Goal: Task Accomplishment & Management: Manage account settings

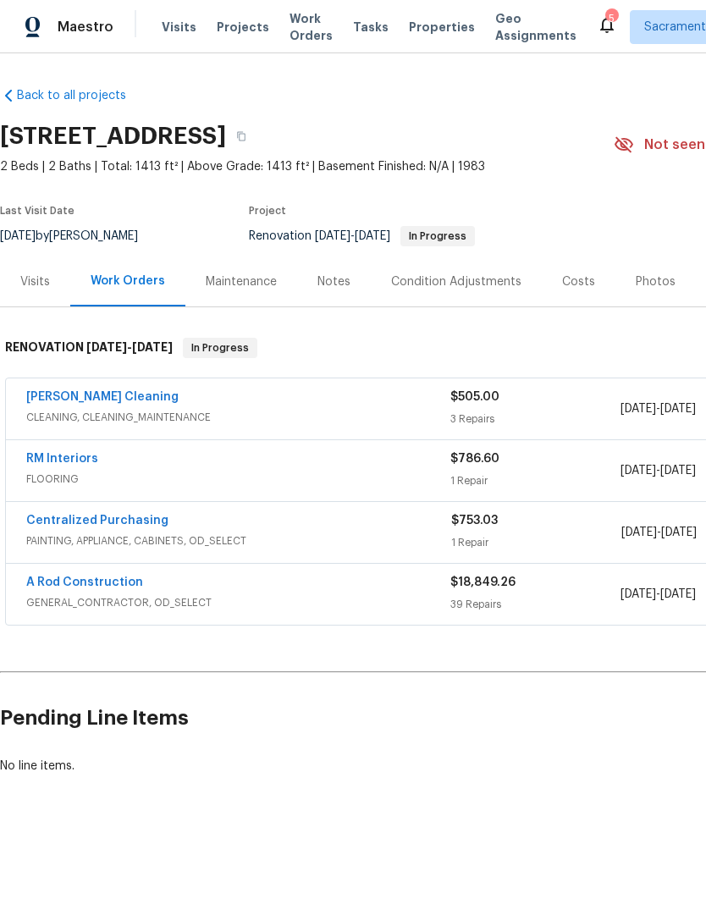
click at [66, 587] on link "A Rod Construction" at bounding box center [84, 582] width 117 height 12
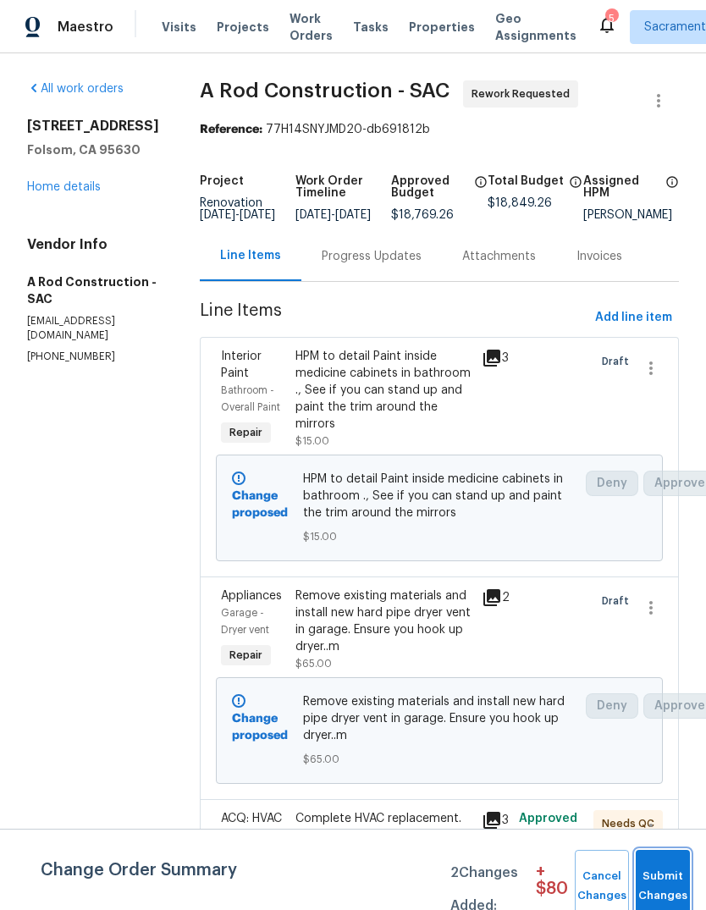
click at [665, 874] on span "Submit Changes" at bounding box center [662, 886] width 37 height 39
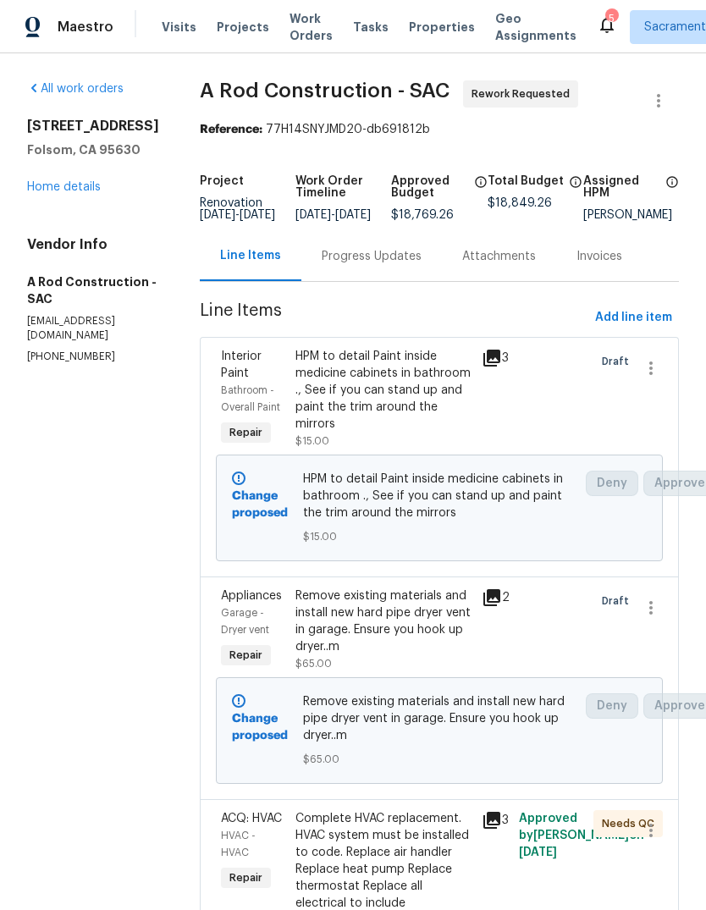
click at [661, 876] on div at bounding box center [643, 878] width 37 height 146
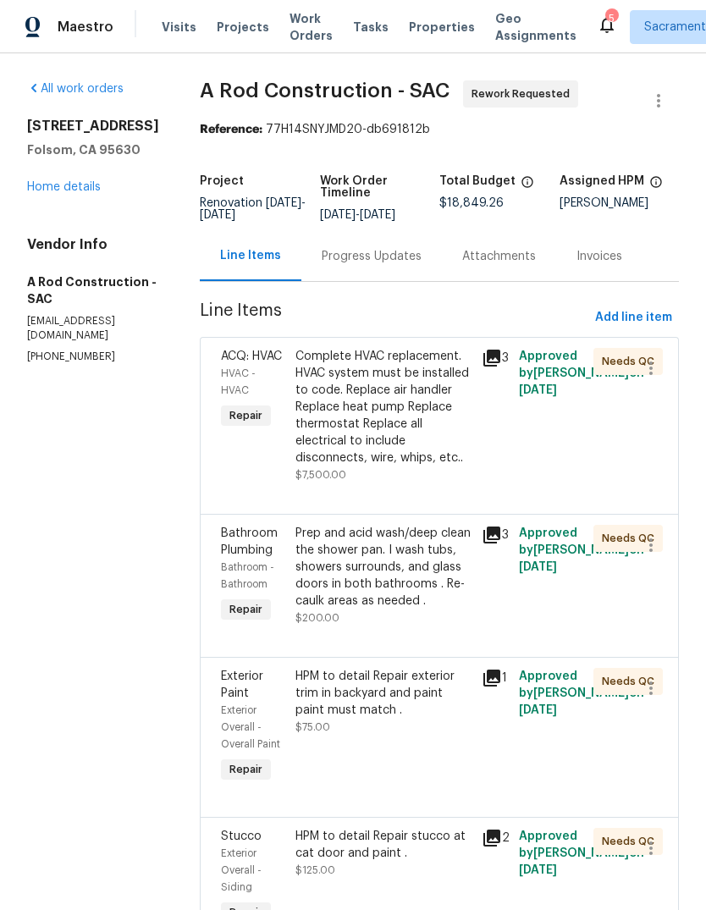
click at [392, 434] on div "Complete HVAC replacement. HVAC system must be installed to code. Replace air h…" at bounding box center [383, 407] width 176 height 118
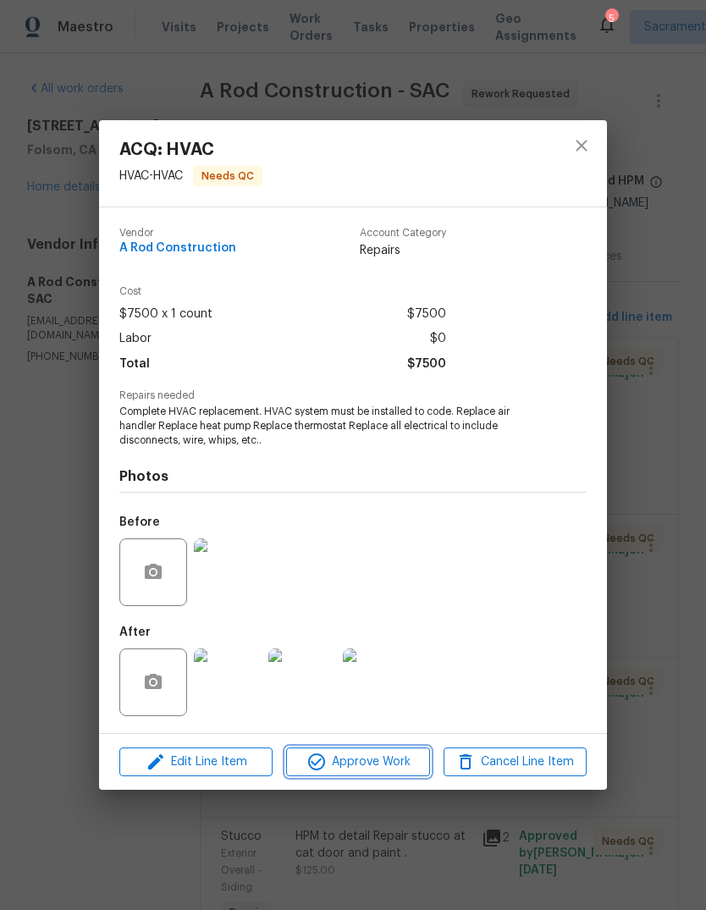
click at [380, 758] on span "Approve Work" at bounding box center [357, 762] width 133 height 21
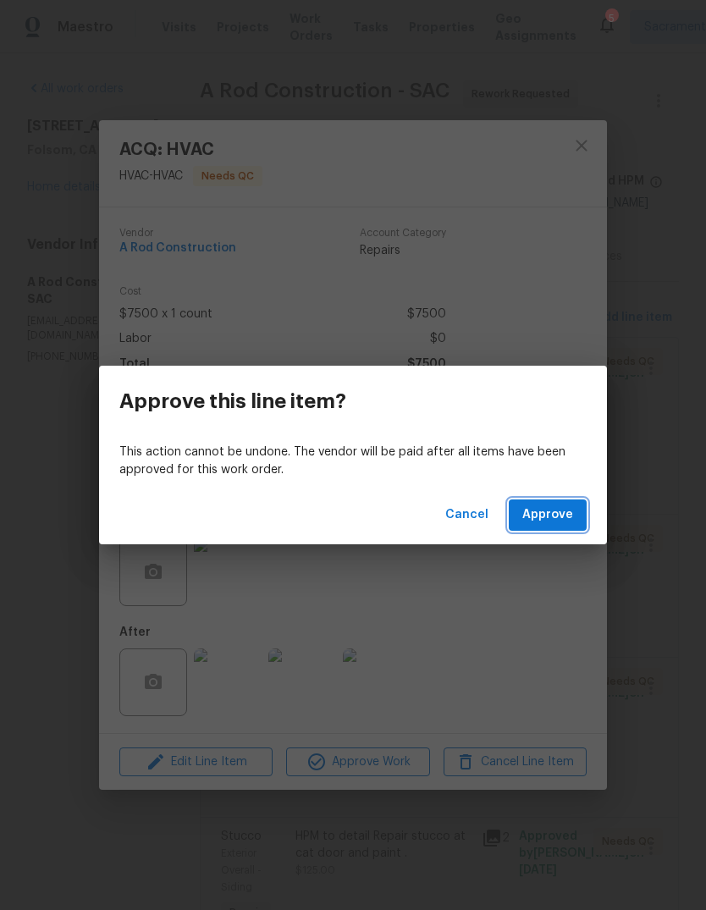
click at [570, 521] on span "Approve" at bounding box center [547, 514] width 51 height 21
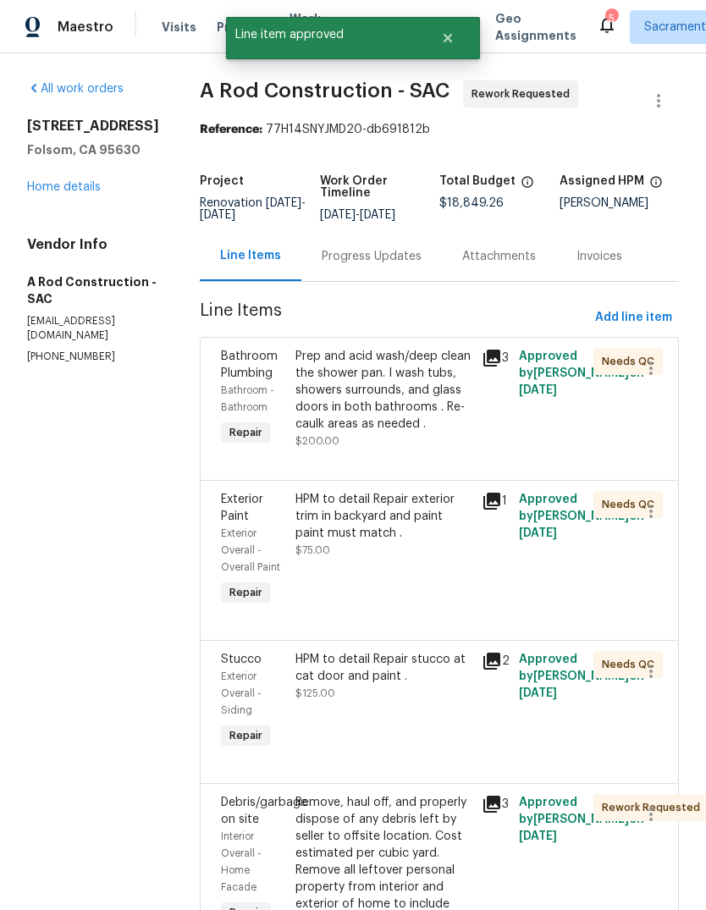
click at [58, 206] on div "All work orders 121 N Grant Ln Folsom, CA 95630 Home details Vendor Info A Rod …" at bounding box center [93, 222] width 132 height 284
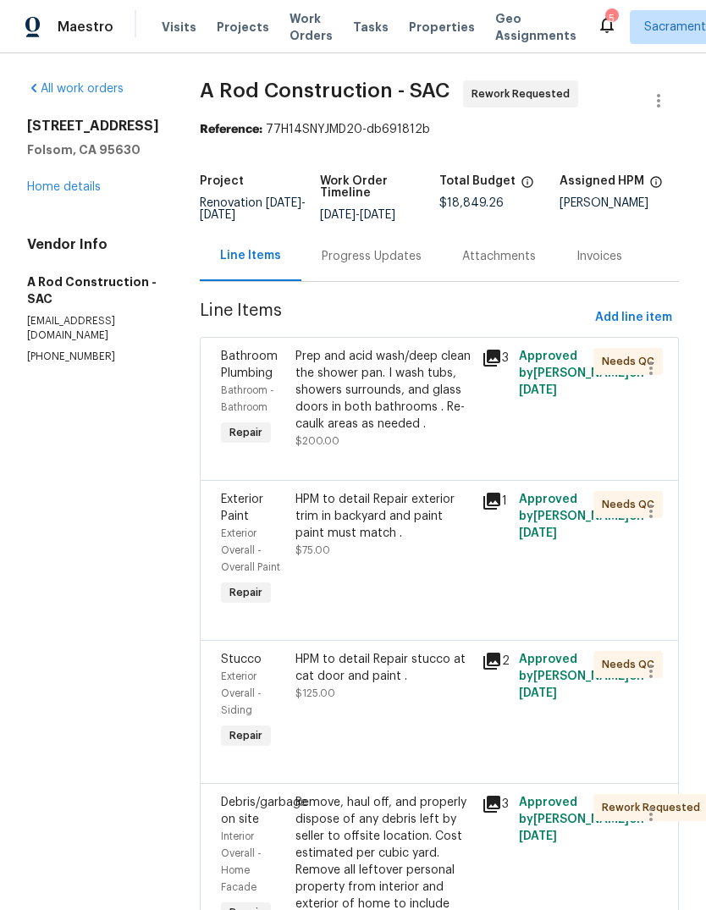
click at [66, 184] on link "Home details" at bounding box center [64, 187] width 74 height 12
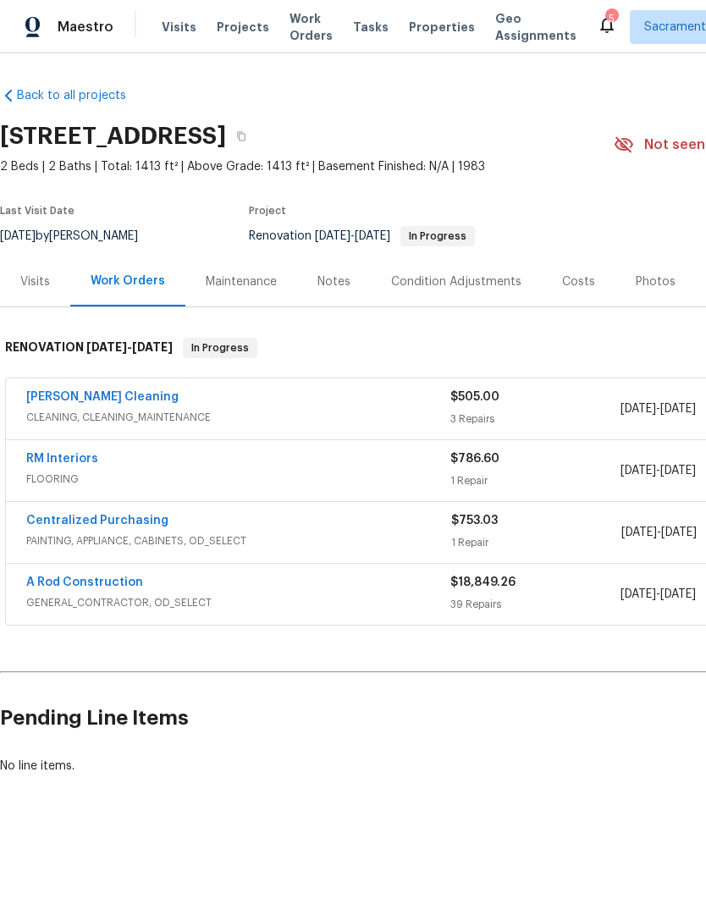
click at [329, 290] on div "Notes" at bounding box center [334, 281] width 74 height 50
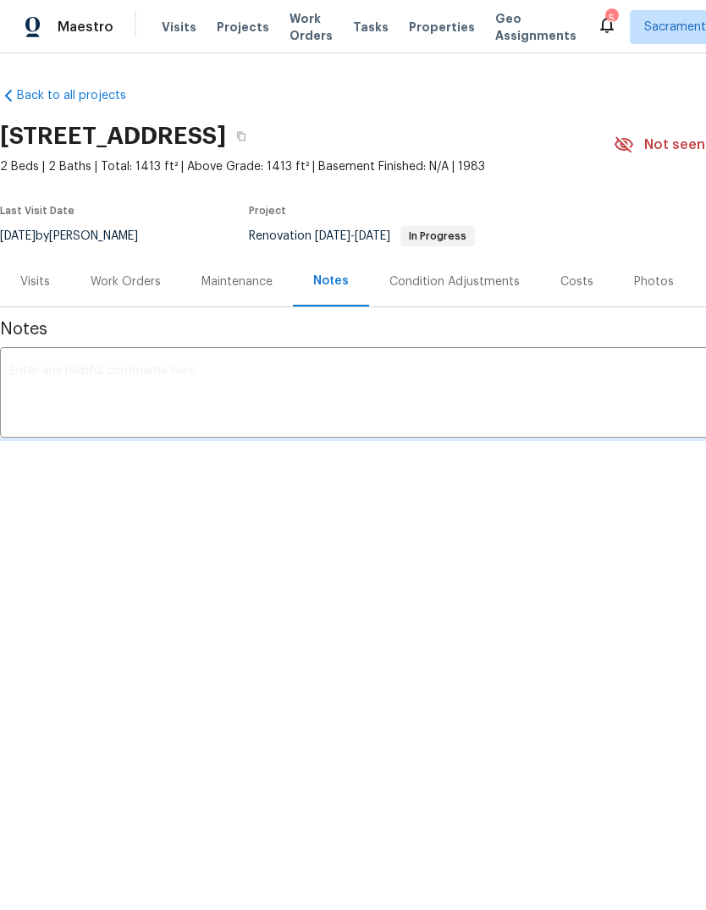
click at [46, 356] on div "x ​" at bounding box center [478, 394] width 956 height 86
click at [43, 362] on div "x ​" at bounding box center [478, 394] width 956 height 86
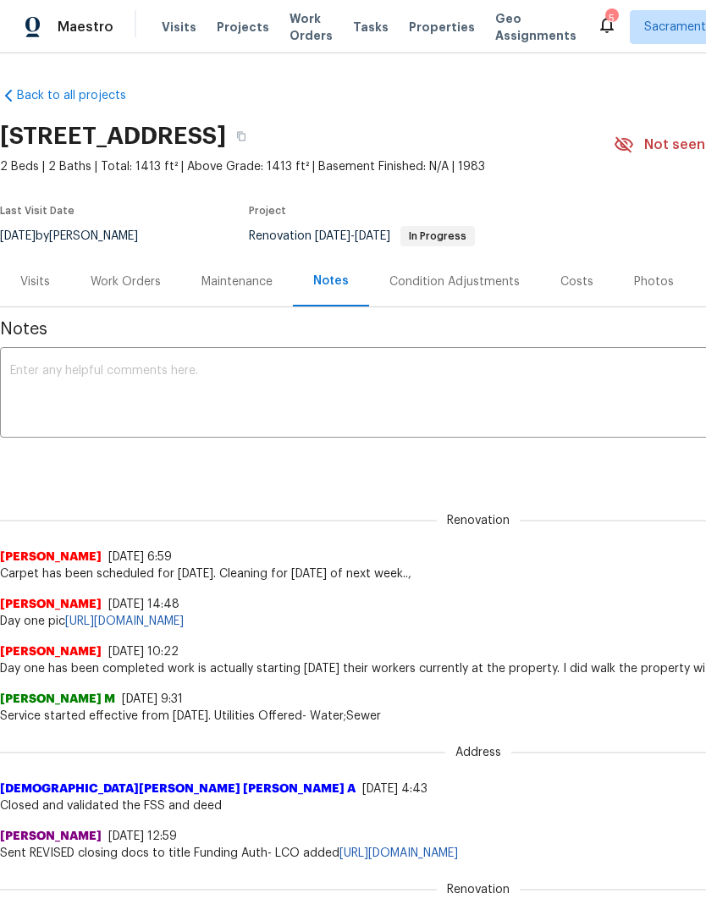
click at [30, 384] on textarea at bounding box center [478, 394] width 936 height 59
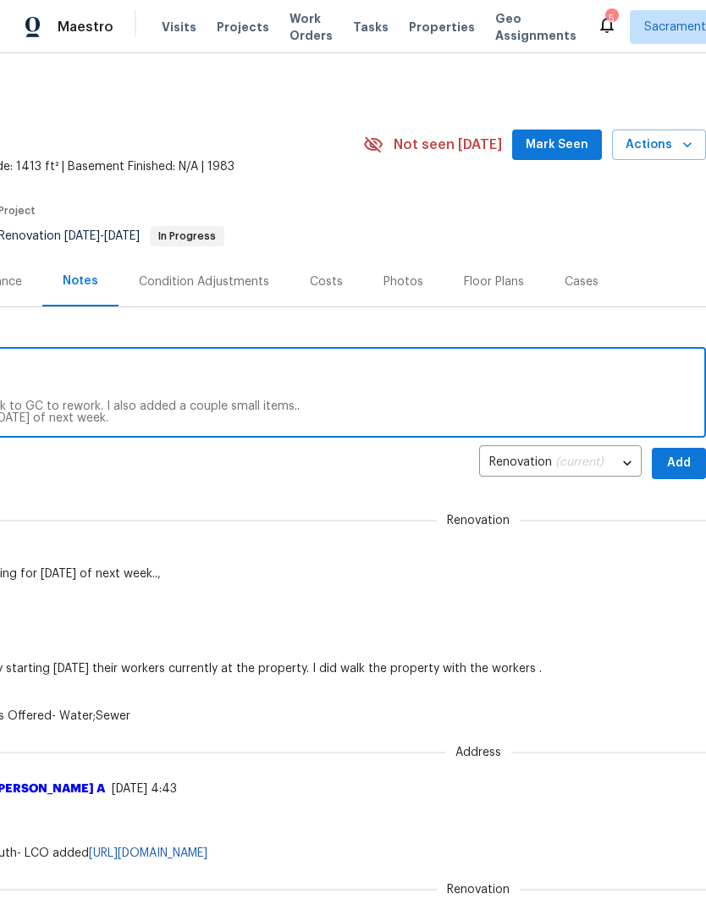
scroll to position [0, 251]
type textarea "Progress walk completed today. Home is about 75% complete. Pain has started tod…"
click at [679, 470] on span "Add" at bounding box center [678, 463] width 27 height 21
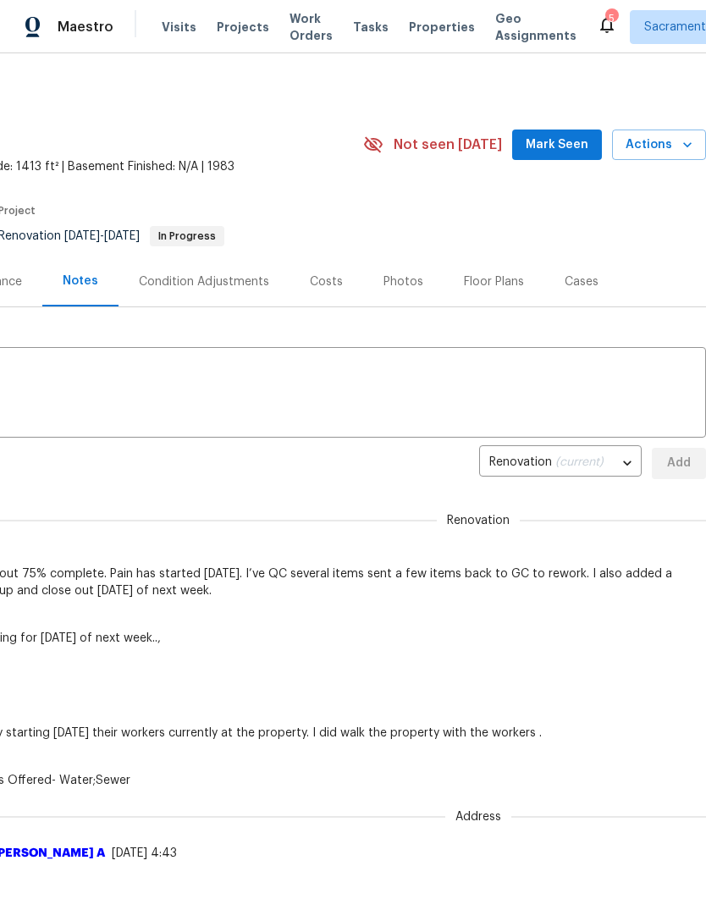
click at [597, 19] on icon at bounding box center [607, 24] width 20 height 20
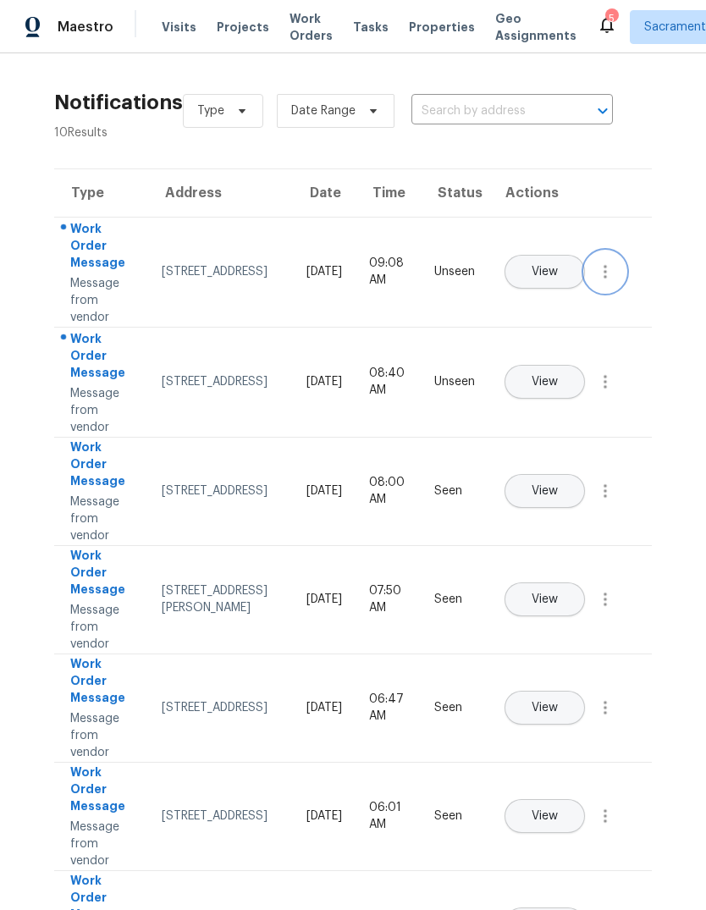
click at [592, 292] on button "button" at bounding box center [605, 271] width 41 height 41
click at [533, 300] on div "Mark Seen" at bounding box center [509, 292] width 132 height 17
click at [600, 402] on button "button" at bounding box center [605, 381] width 41 height 41
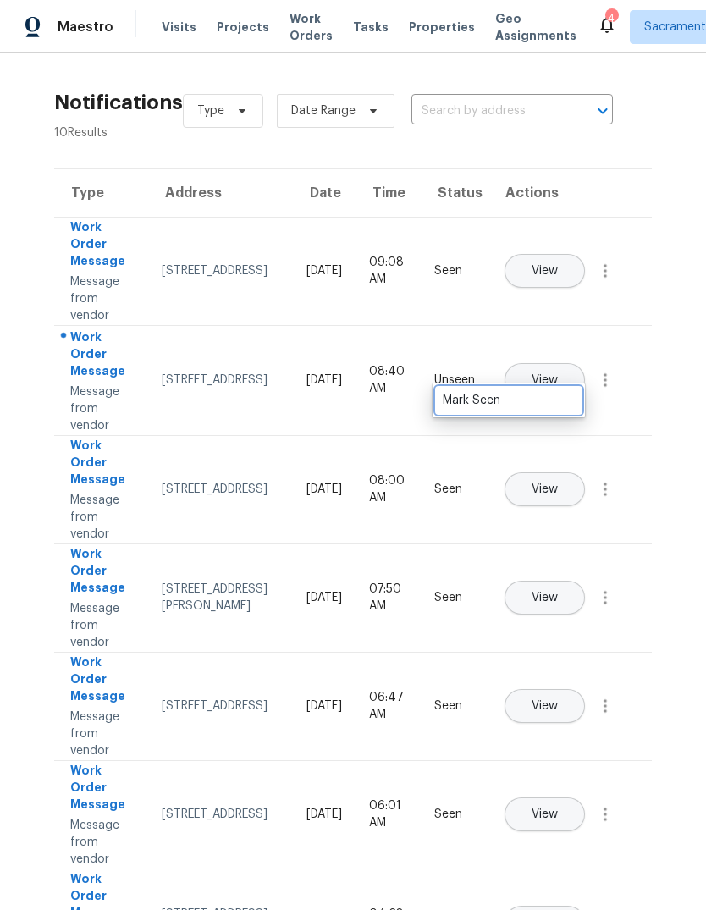
click at [557, 404] on div "Mark Seen" at bounding box center [509, 400] width 132 height 17
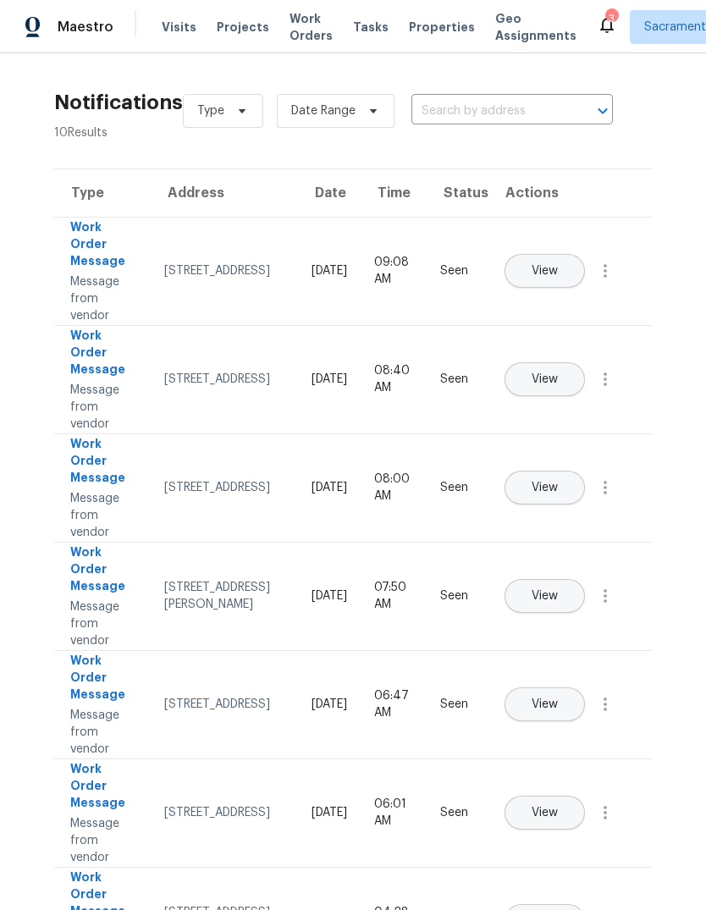
click at [238, 28] on span "Projects" at bounding box center [243, 27] width 52 height 17
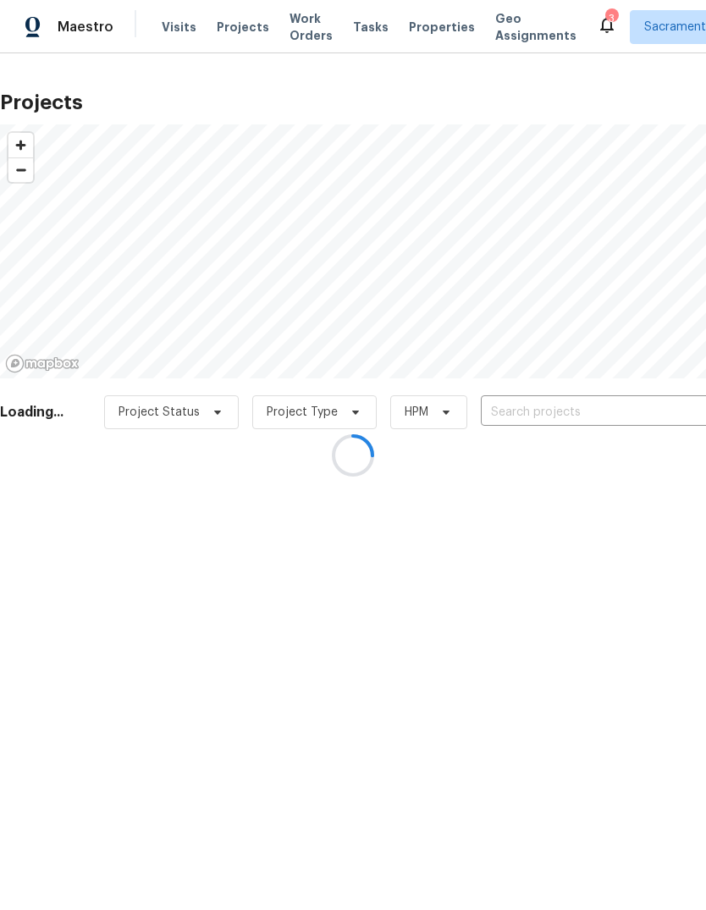
click at [549, 415] on div at bounding box center [353, 455] width 706 height 910
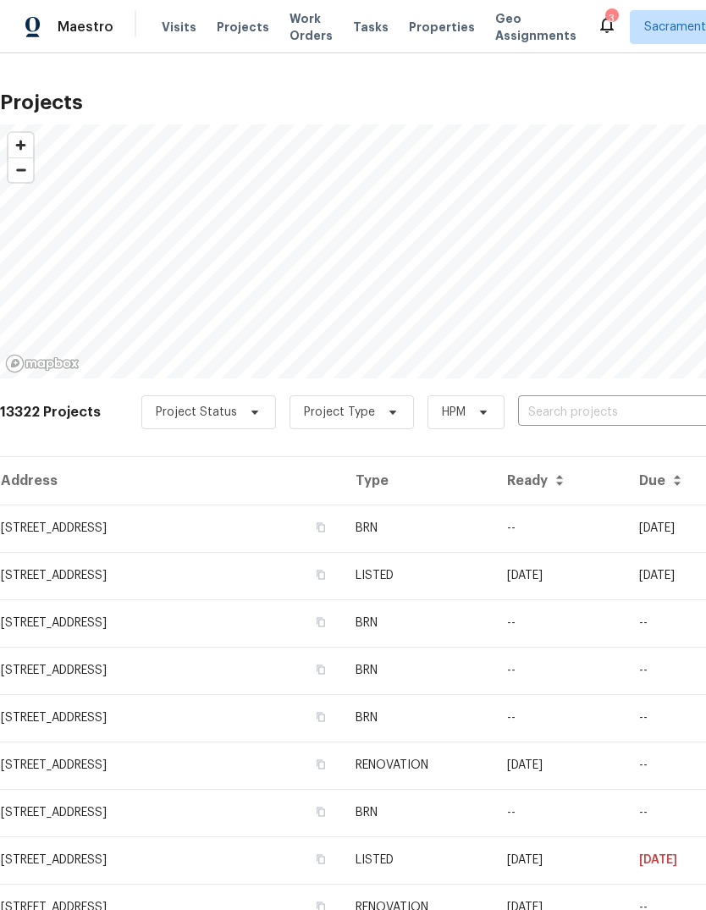
click at [556, 416] on input "text" at bounding box center [615, 413] width 194 height 26
type input "4660"
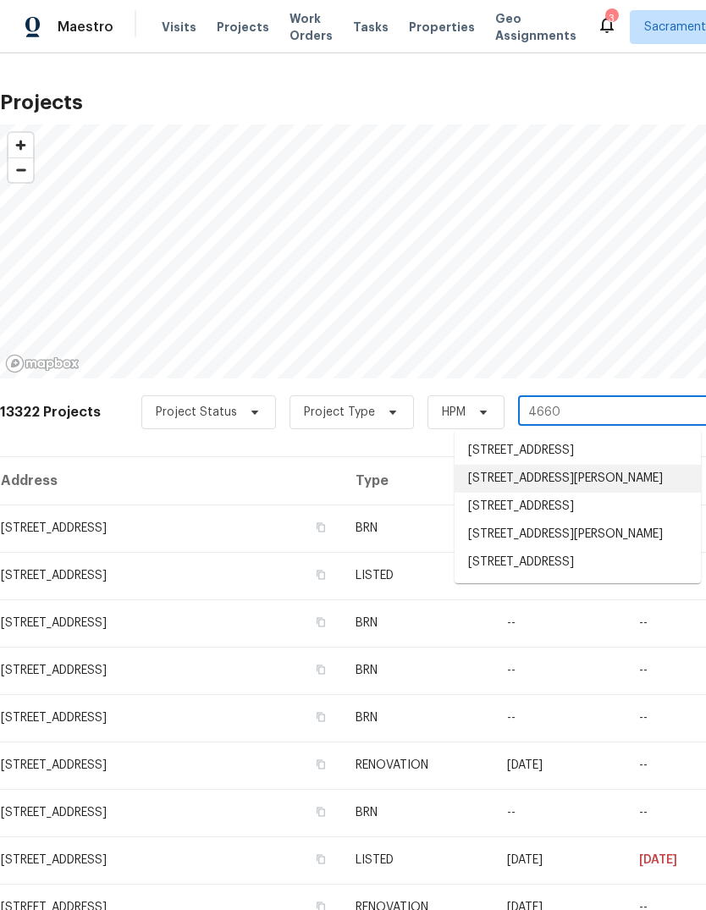
click at [558, 474] on li "4660 Lue Ln, Carmichael, CA 95608" at bounding box center [578, 479] width 246 height 28
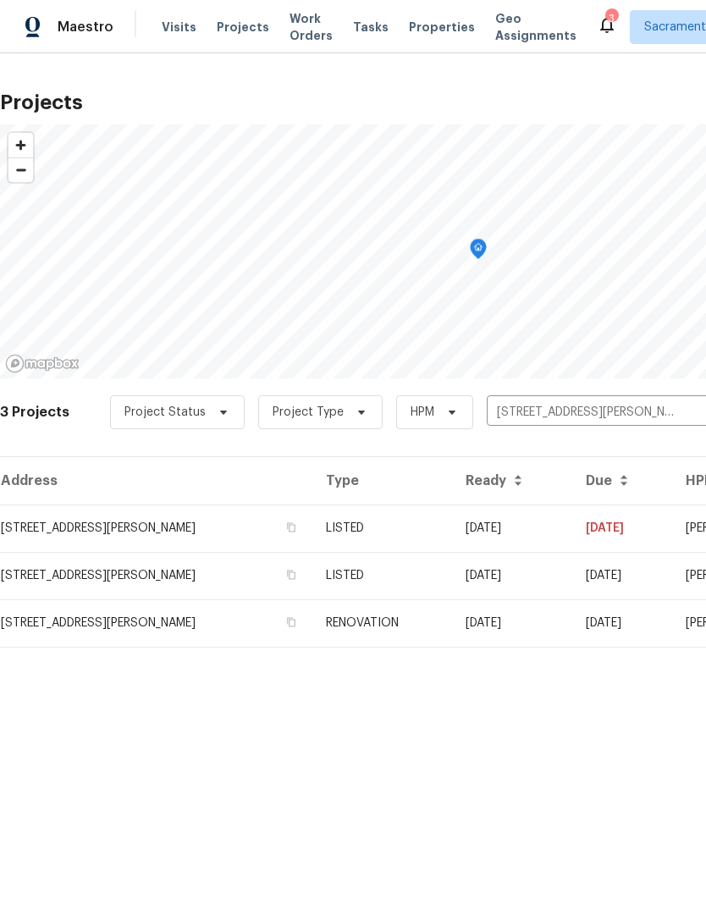
click at [581, 420] on input "4660 Lue Ln, Carmichael, CA 95608" at bounding box center [584, 413] width 194 height 26
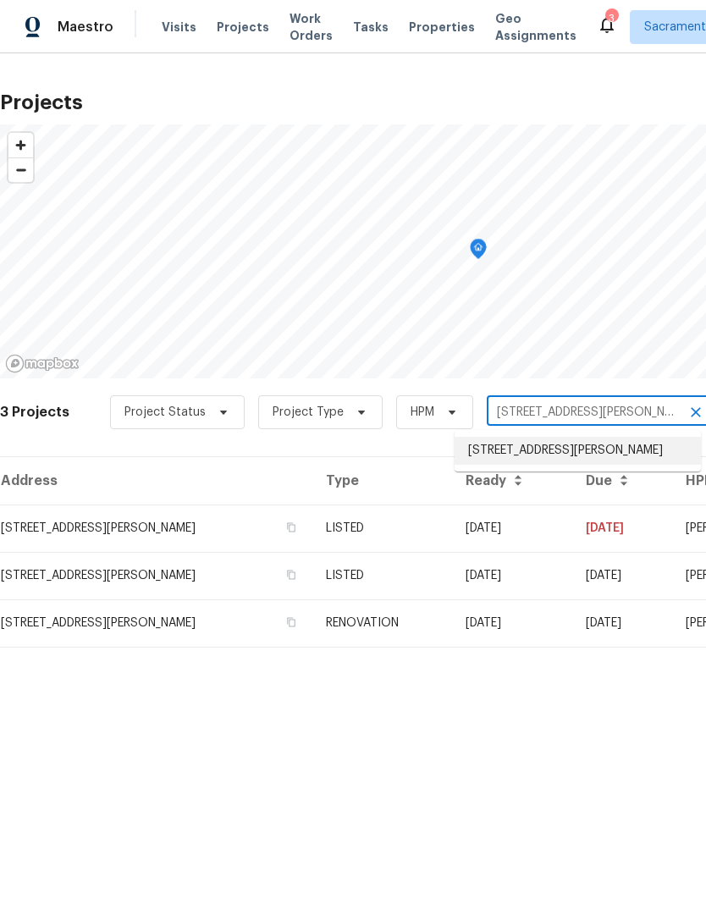
click at [571, 456] on li "4660 Lue Ln, Carmichael, CA 95608" at bounding box center [578, 451] width 246 height 28
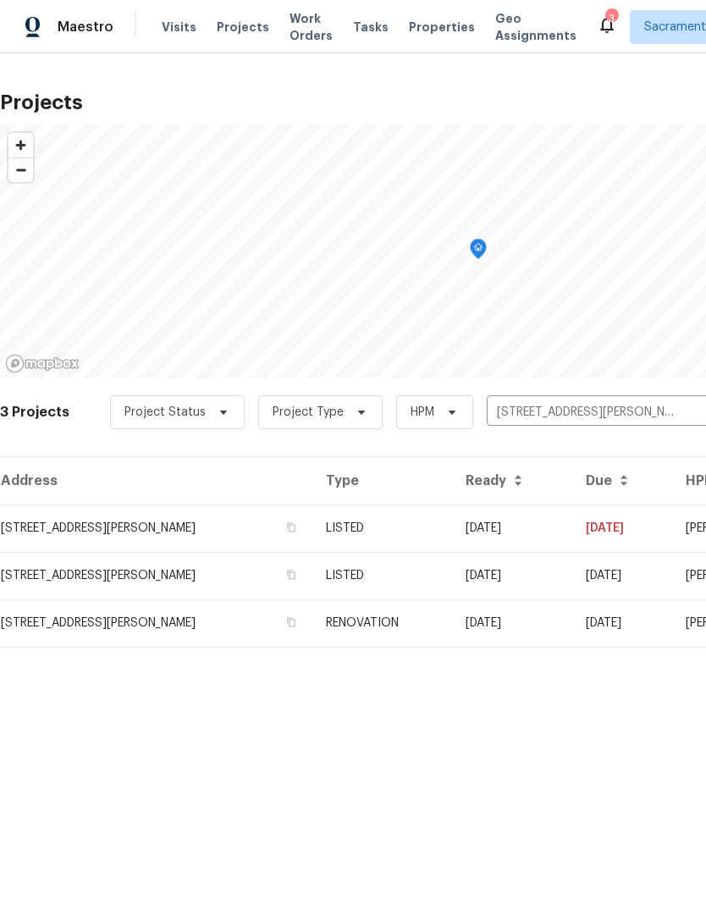
click at [557, 410] on input "4660 Lue Ln, Carmichael, CA 95608" at bounding box center [584, 413] width 194 height 26
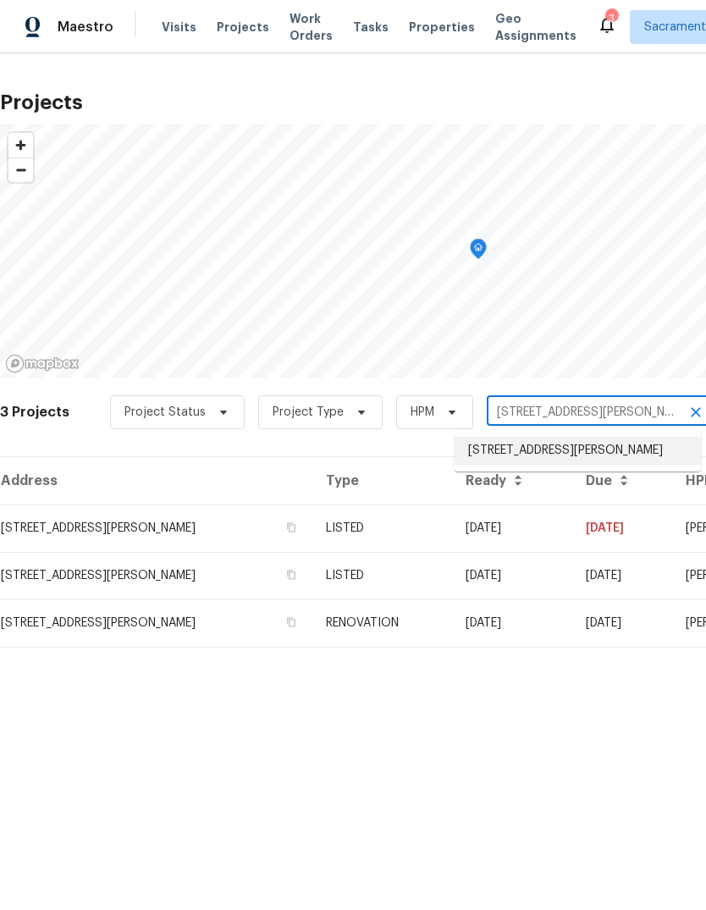
click at [541, 451] on li "4660 Lue Ln, Carmichael, CA 95608" at bounding box center [578, 451] width 246 height 28
click at [385, 443] on div "3 Projects Project Status Project Type HPM 4660 Lue Ln, Carmichael, CA 95608 ​" at bounding box center [478, 422] width 956 height 68
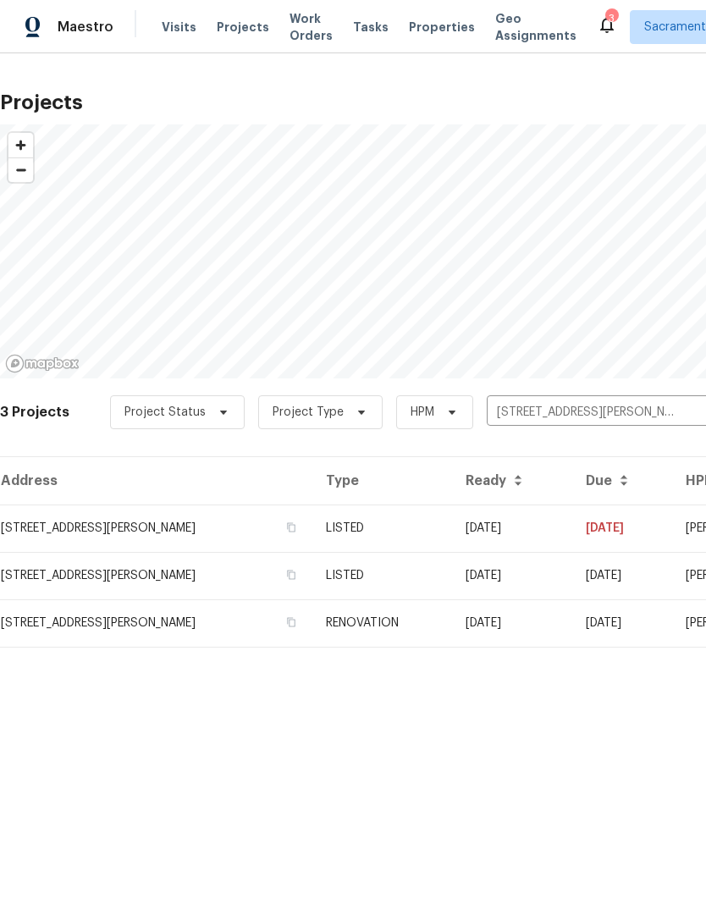
click at [57, 631] on td "4660 Lue Ln, Carmichael, CA 95608" at bounding box center [156, 622] width 312 height 47
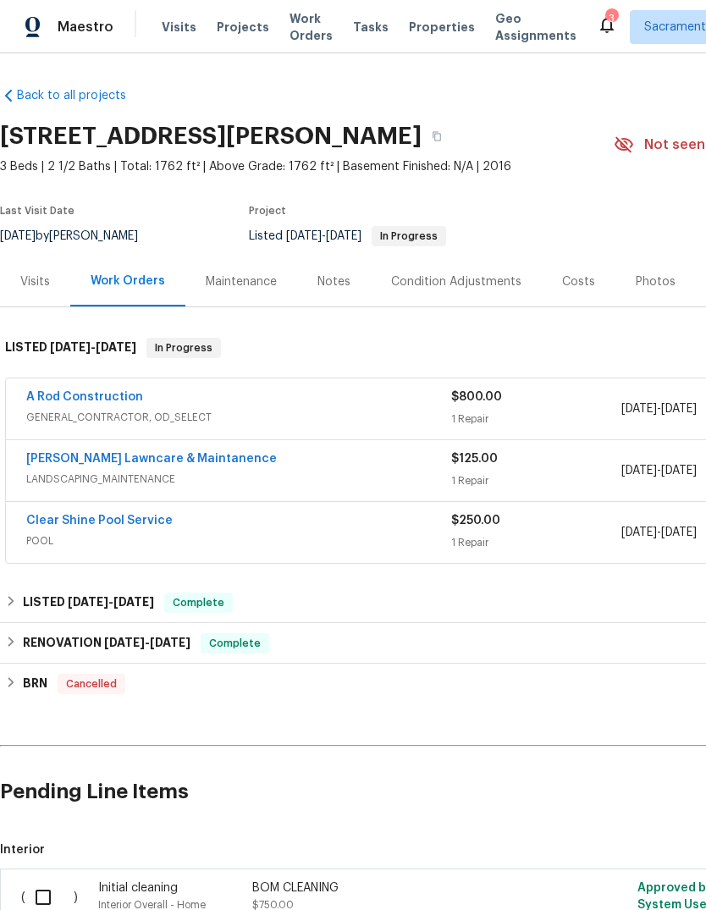
click at [52, 402] on link "A Rod Construction" at bounding box center [84, 397] width 117 height 12
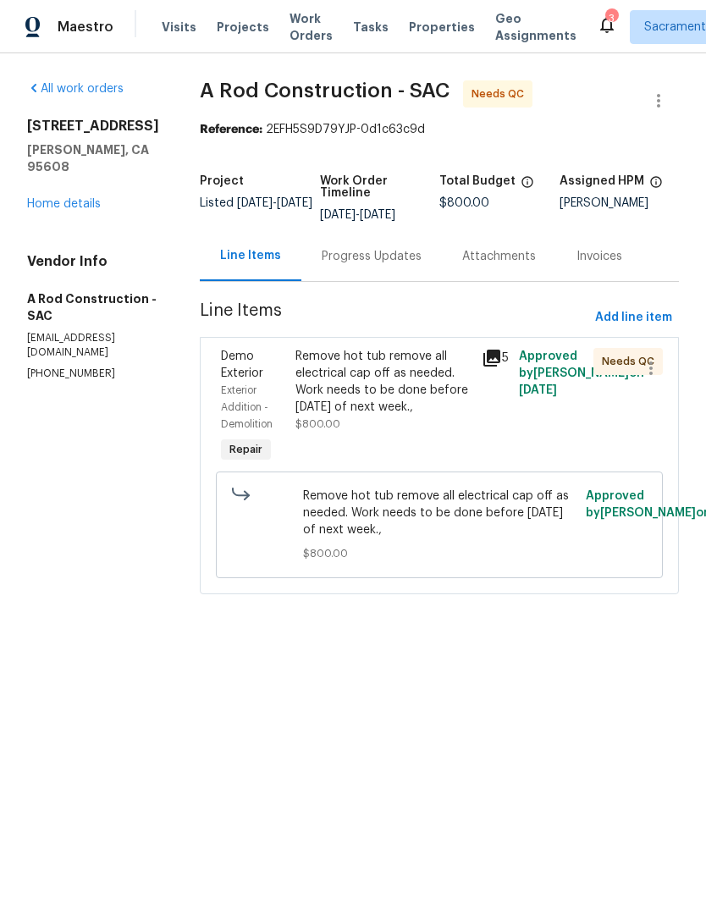
click at [419, 416] on div "Remove hot tub remove all electrical cap off as needed. Work needs to be done b…" at bounding box center [383, 382] width 176 height 68
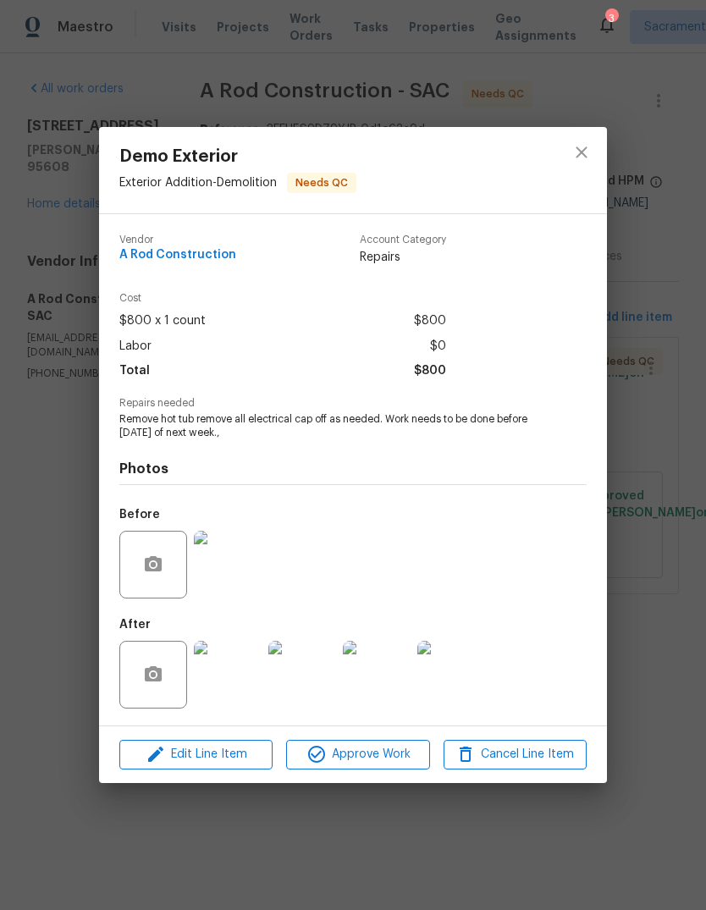
click at [239, 687] on img at bounding box center [228, 675] width 68 height 68
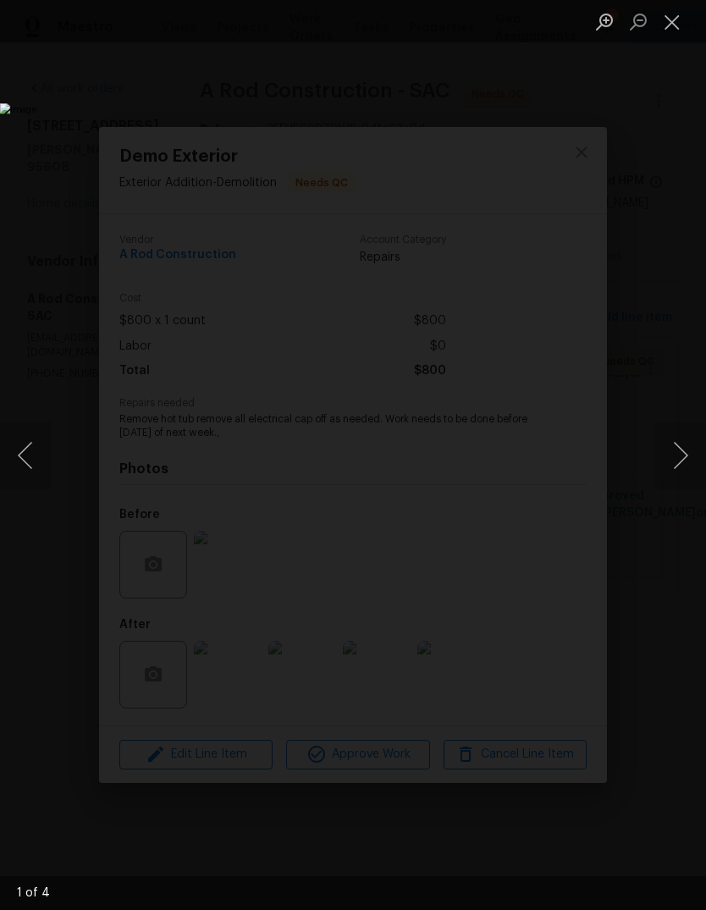
click at [680, 467] on button "Next image" at bounding box center [680, 456] width 51 height 68
click at [681, 471] on button "Next image" at bounding box center [680, 456] width 51 height 68
click at [681, 477] on button "Next image" at bounding box center [680, 456] width 51 height 68
click at [683, 478] on button "Next image" at bounding box center [680, 456] width 51 height 68
click at [681, 470] on button "Next image" at bounding box center [680, 456] width 51 height 68
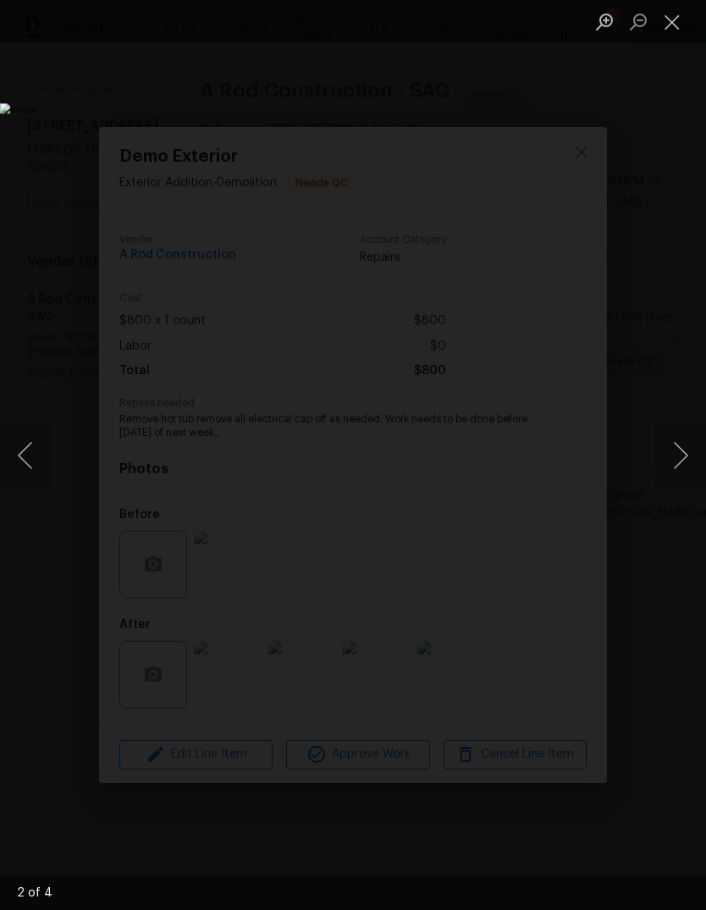
click at [680, 13] on button "Close lightbox" at bounding box center [672, 22] width 34 height 30
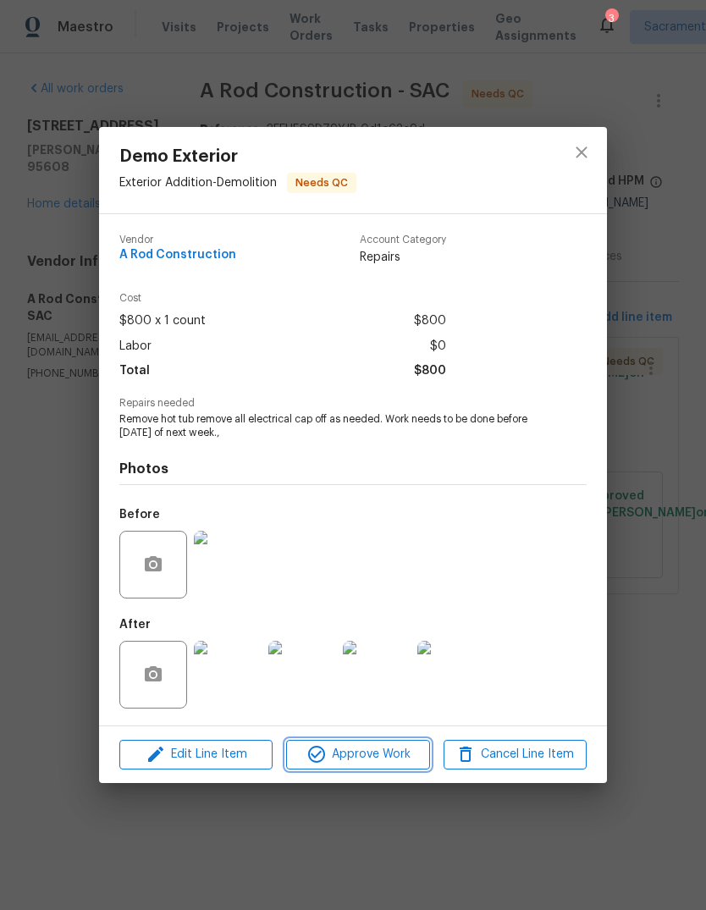
click at [387, 752] on span "Approve Work" at bounding box center [357, 754] width 133 height 21
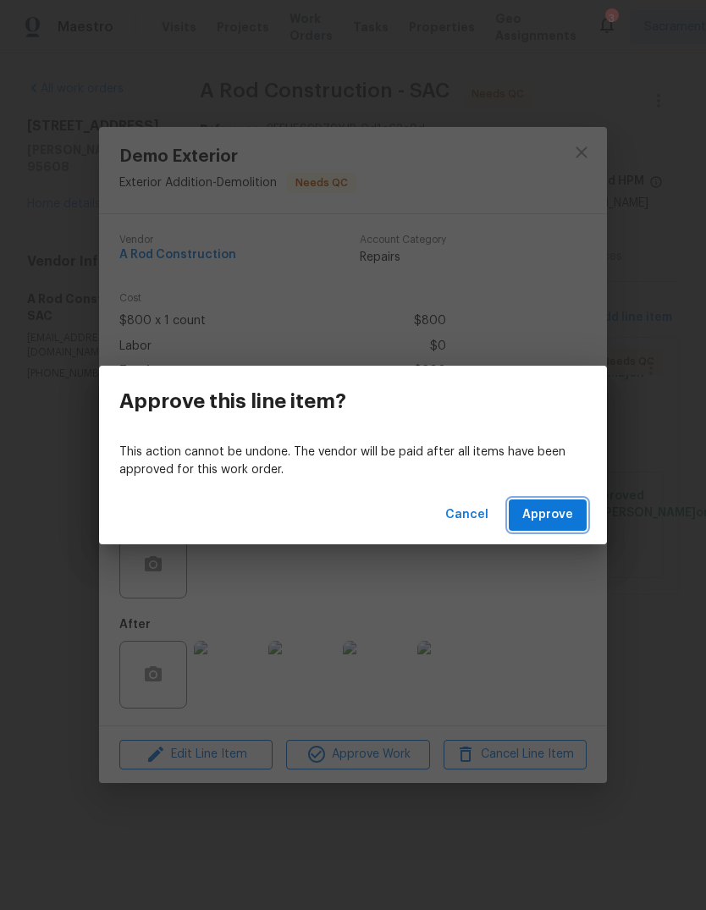
click at [568, 524] on span "Approve" at bounding box center [547, 514] width 51 height 21
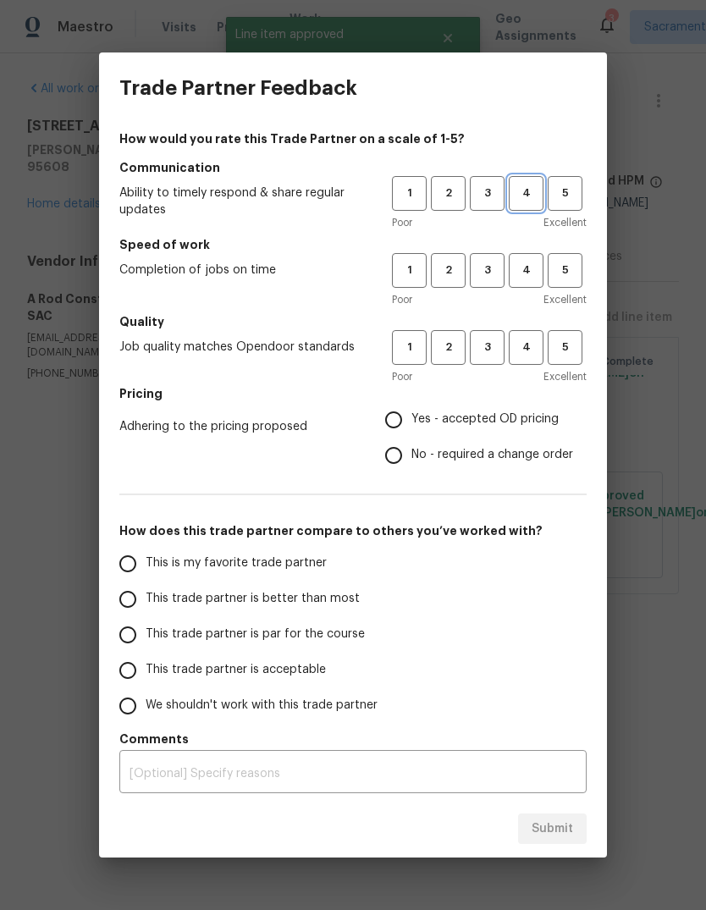
click at [532, 188] on span "4" at bounding box center [525, 193] width 31 height 19
click at [526, 263] on span "4" at bounding box center [525, 270] width 31 height 19
click at [531, 336] on button "4" at bounding box center [526, 347] width 35 height 35
click at [401, 426] on input "Yes - accepted OD pricing" at bounding box center [394, 420] width 36 height 36
radio input "true"
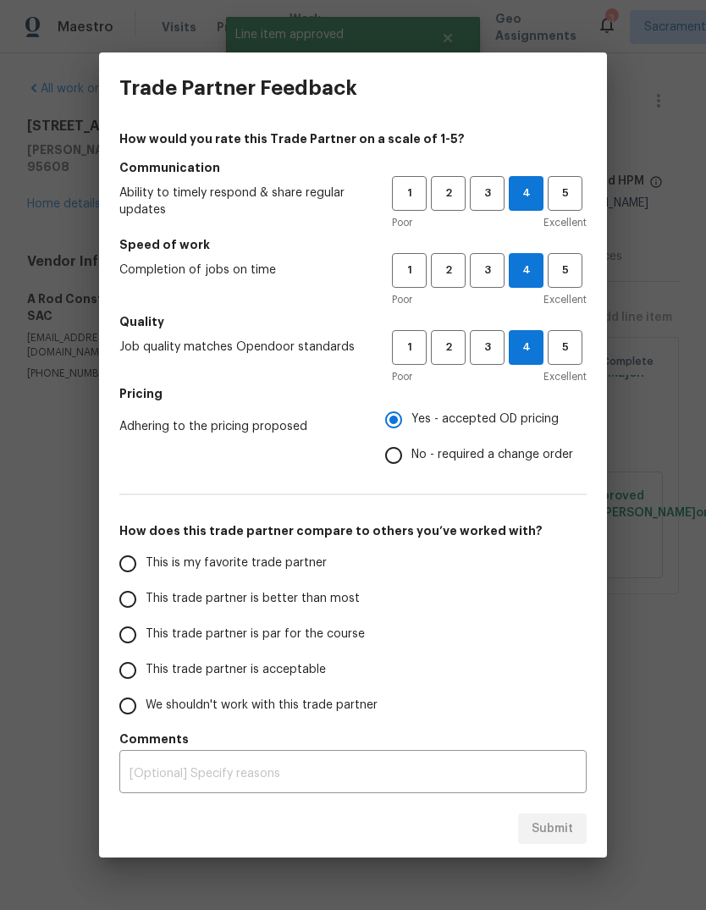
click at [115, 592] on input "This trade partner is better than most" at bounding box center [128, 599] width 36 height 36
click at [567, 835] on span "Submit" at bounding box center [552, 828] width 41 height 21
radio input "true"
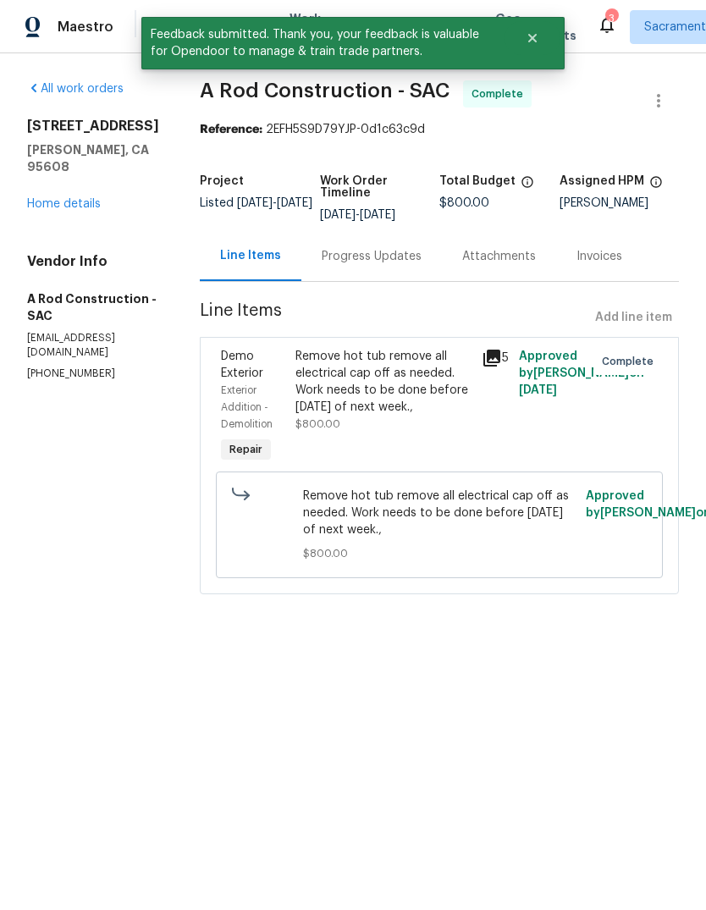
click at [47, 198] on link "Home details" at bounding box center [64, 204] width 74 height 12
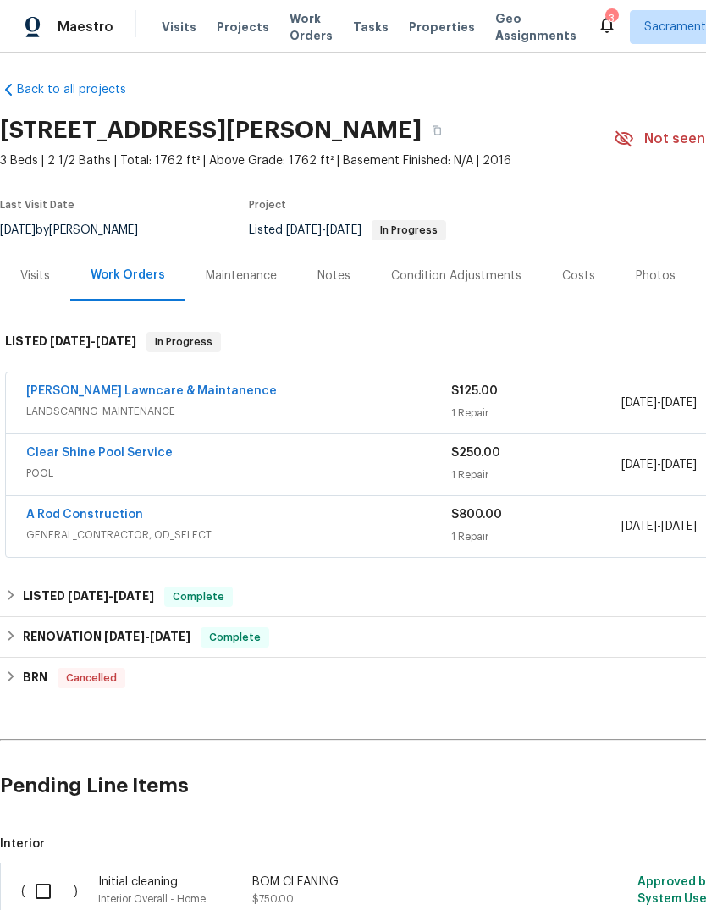
scroll to position [7, 0]
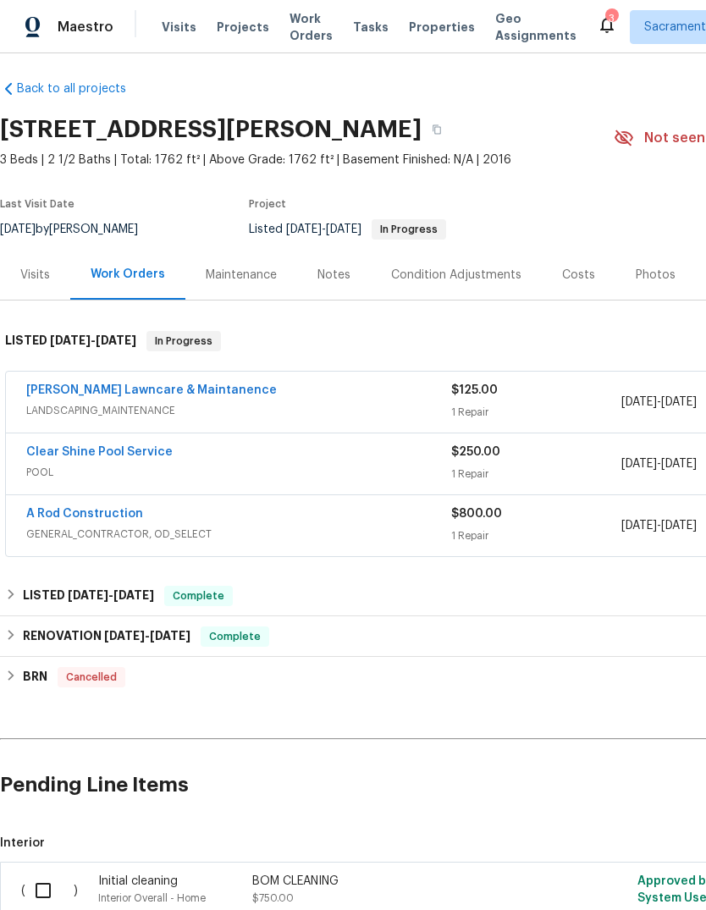
click at [597, 32] on icon at bounding box center [607, 24] width 20 height 20
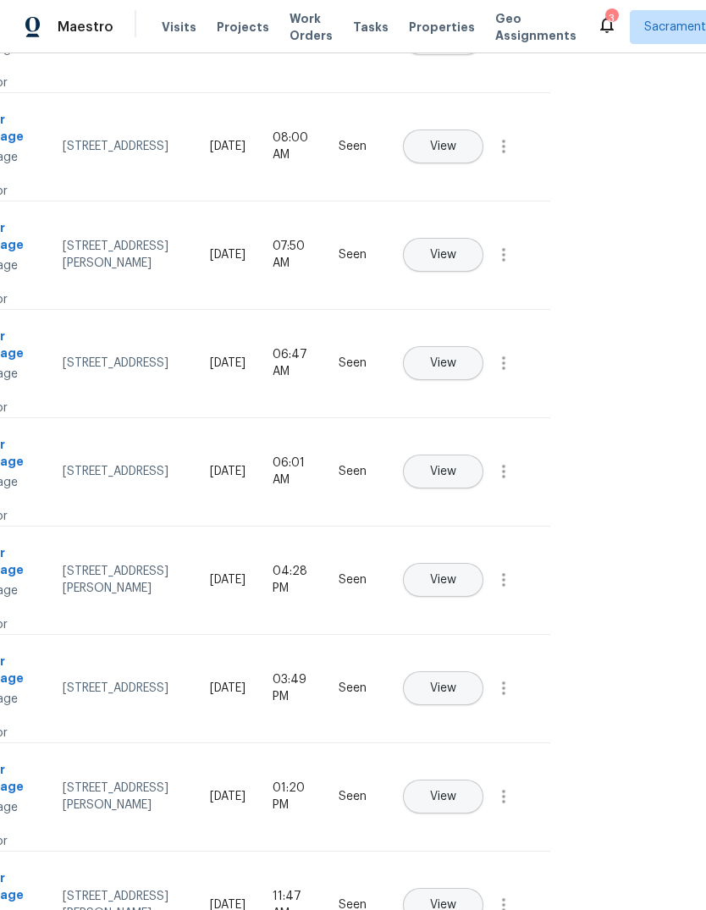
scroll to position [341, 102]
